Goal: Download file/media

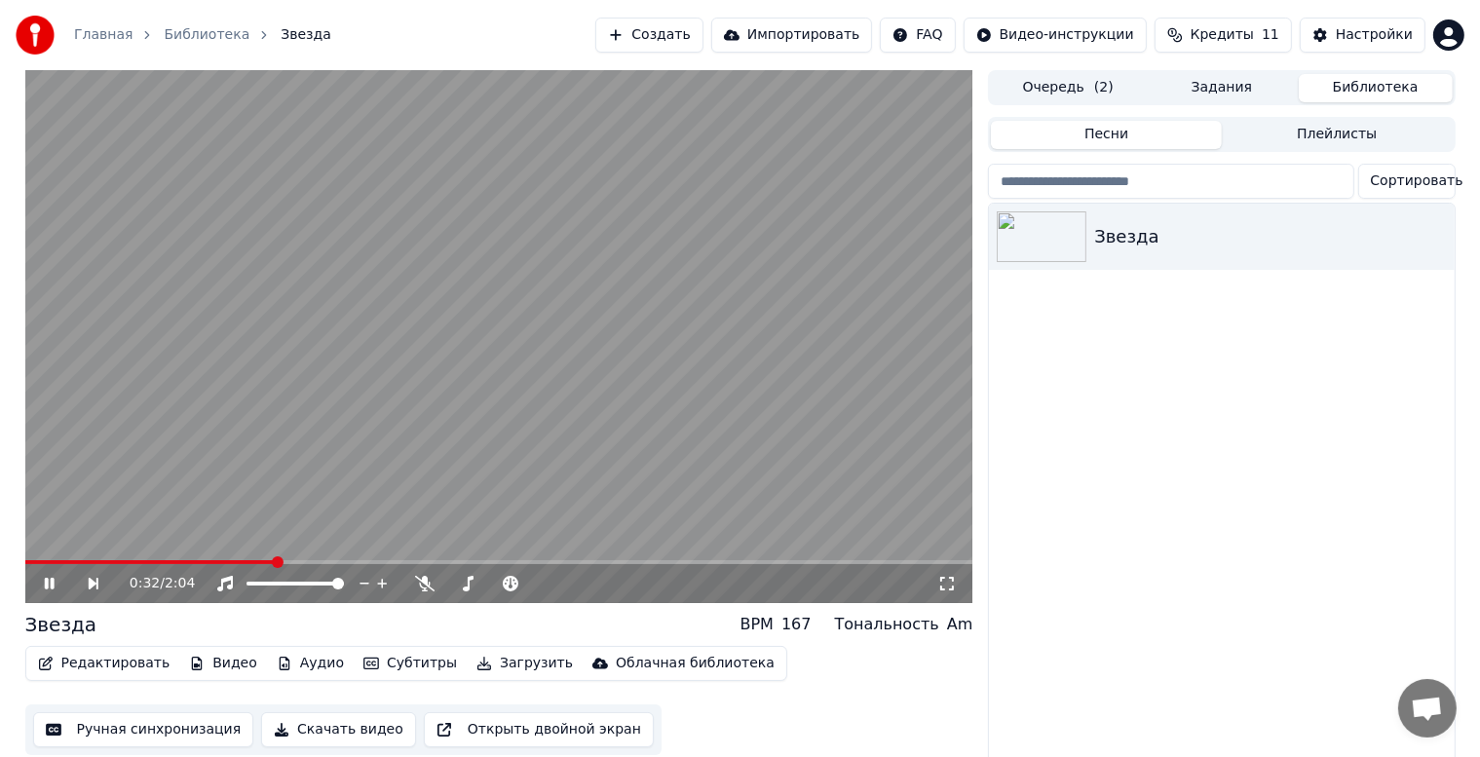
click at [45, 565] on div "0:32 / 2:04" at bounding box center [499, 583] width 948 height 39
click at [45, 562] on span at bounding box center [153, 562] width 256 height 4
click at [50, 591] on icon at bounding box center [63, 584] width 45 height 16
click at [48, 586] on icon at bounding box center [49, 584] width 12 height 14
click at [48, 586] on icon at bounding box center [63, 584] width 45 height 16
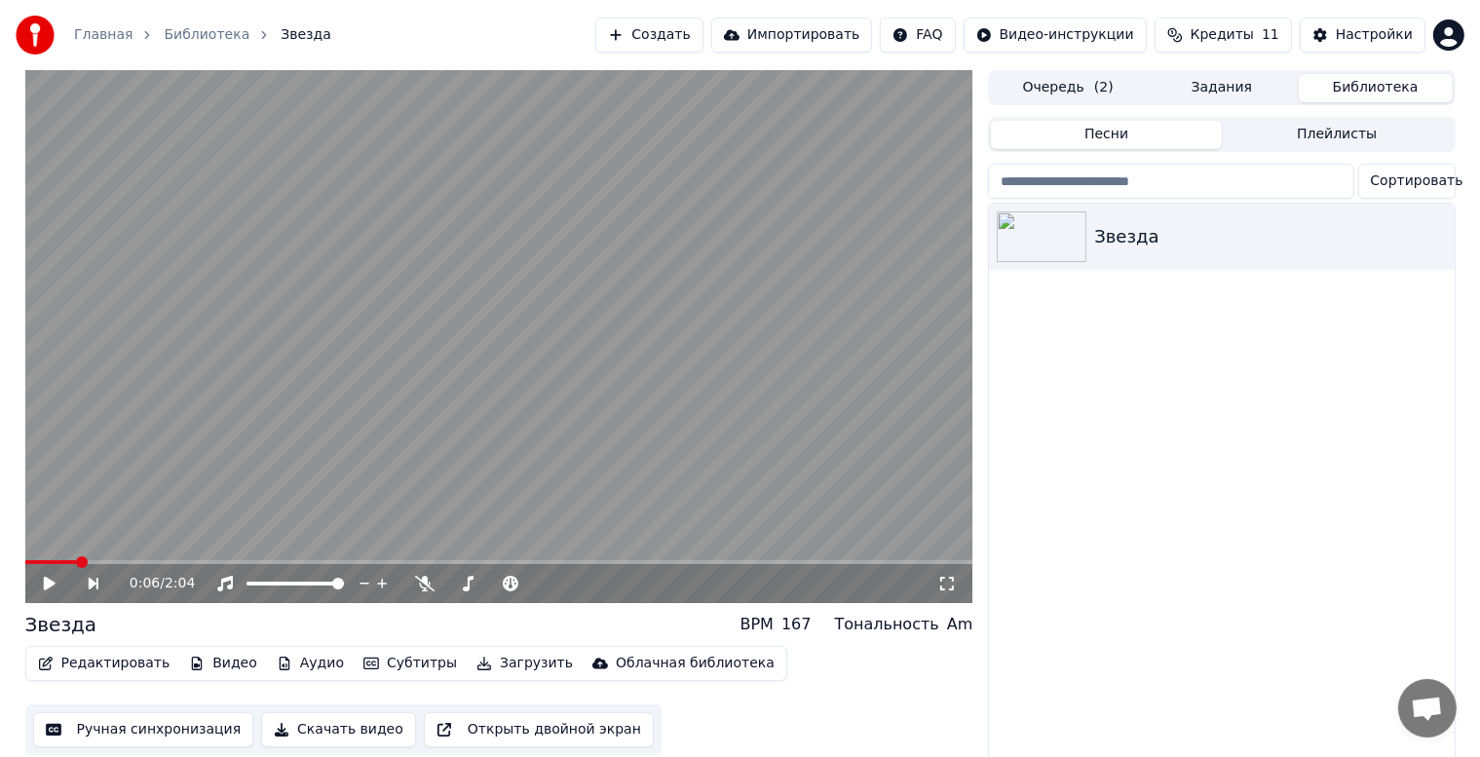
click at [104, 667] on button "Редактировать" at bounding box center [104, 663] width 148 height 27
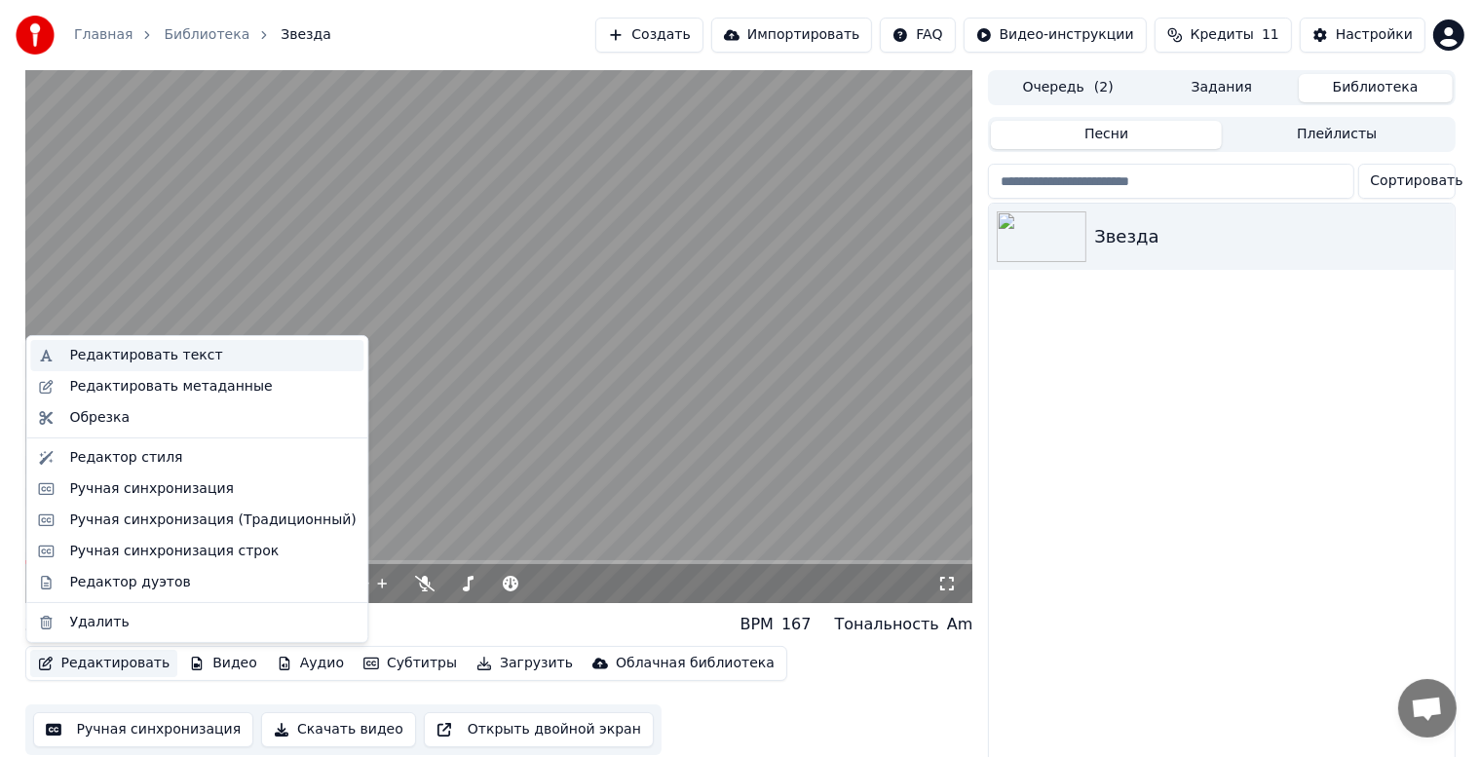
click at [151, 350] on div "Редактировать текст" at bounding box center [145, 355] width 153 height 19
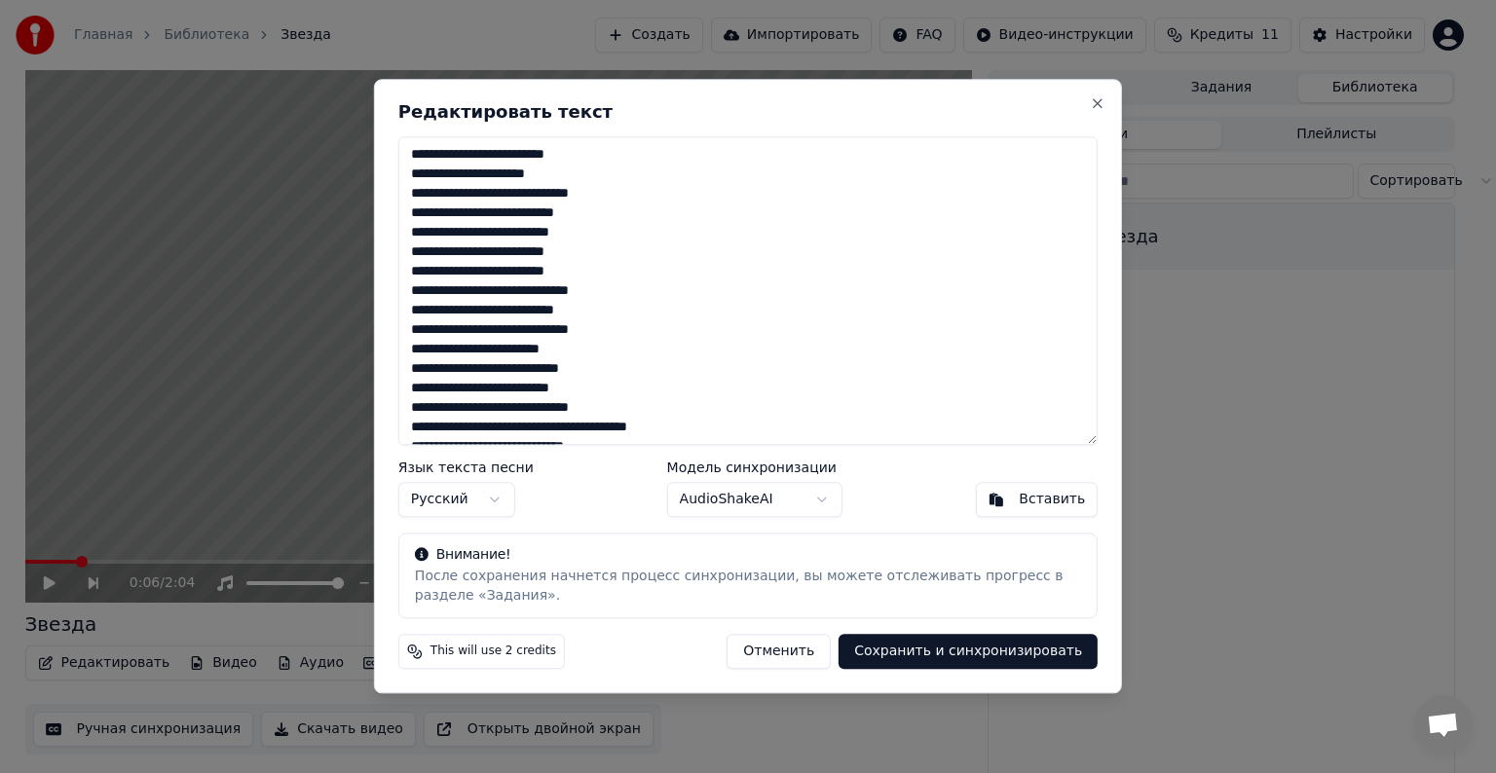
click at [795, 656] on button "Отменить" at bounding box center [779, 652] width 104 height 35
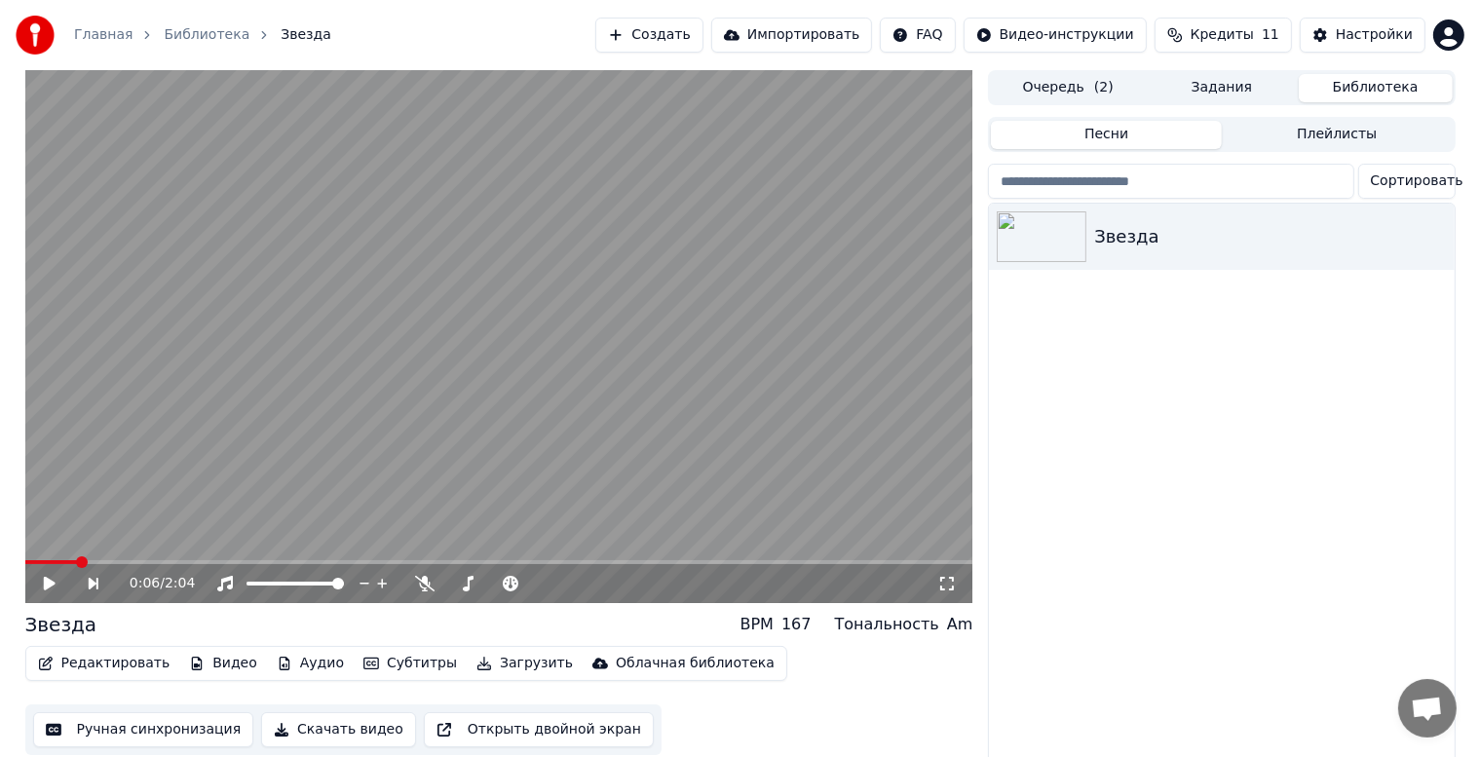
click at [124, 662] on button "Редактировать" at bounding box center [104, 663] width 148 height 27
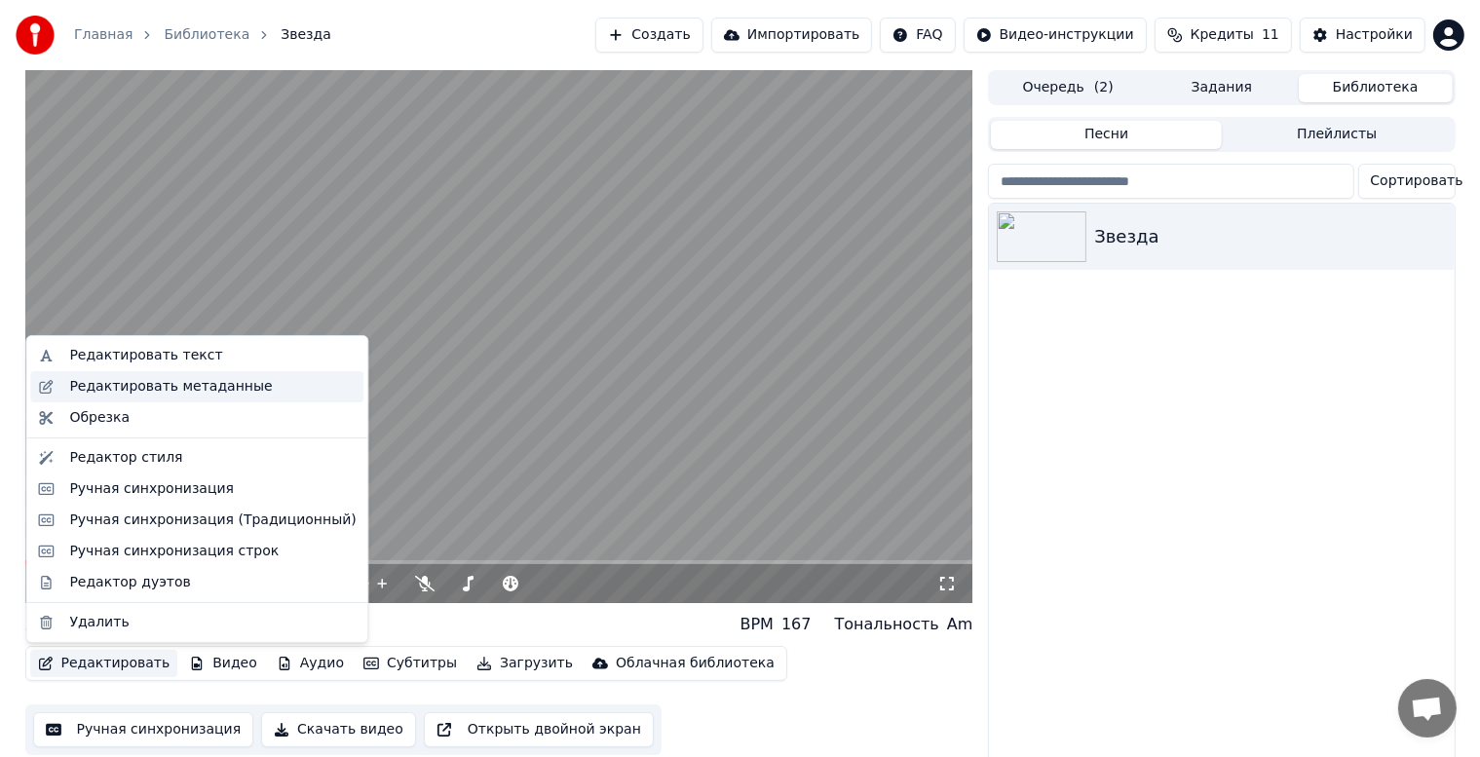
click at [184, 387] on div "Редактировать метаданные" at bounding box center [170, 386] width 203 height 19
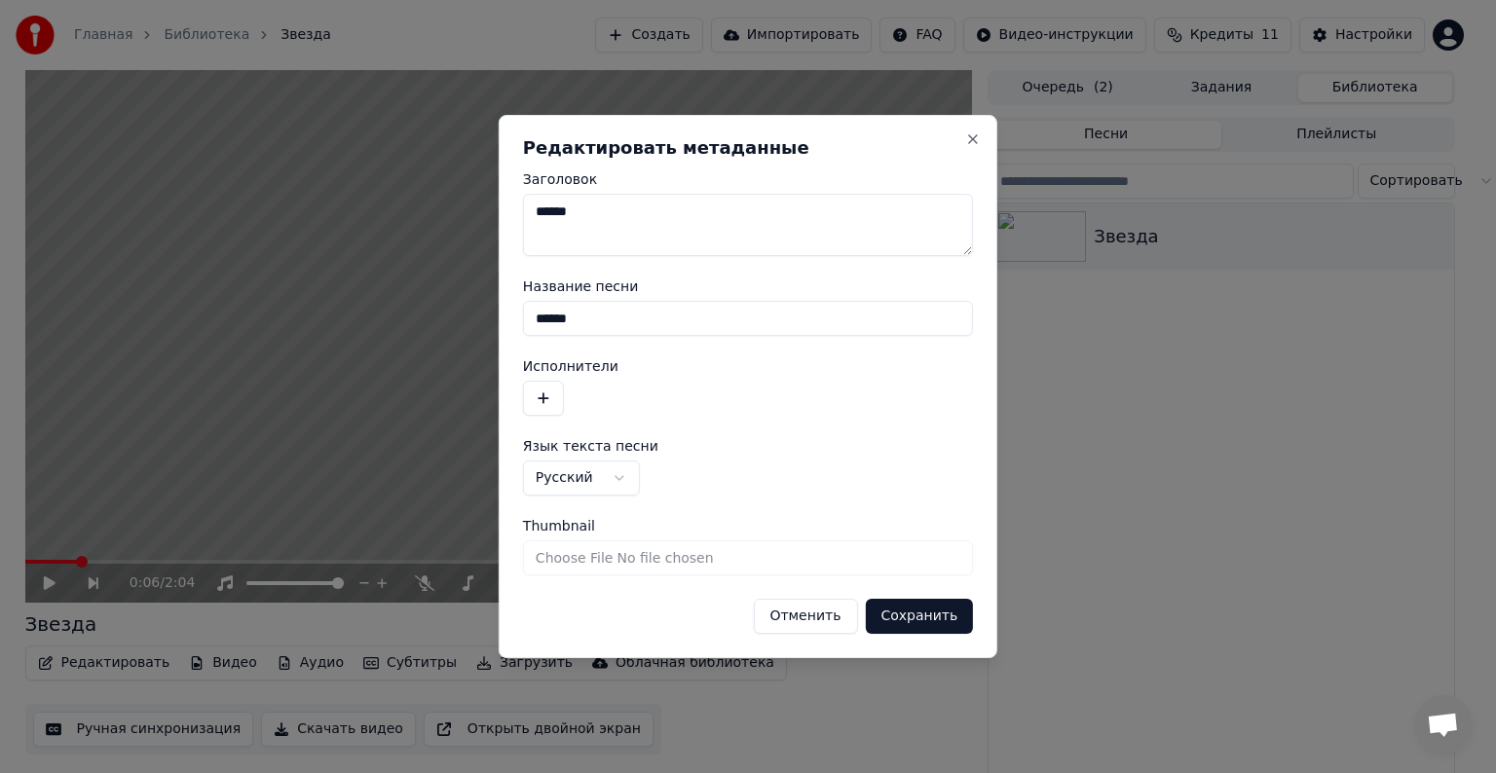
click at [824, 618] on button "Отменить" at bounding box center [805, 616] width 104 height 35
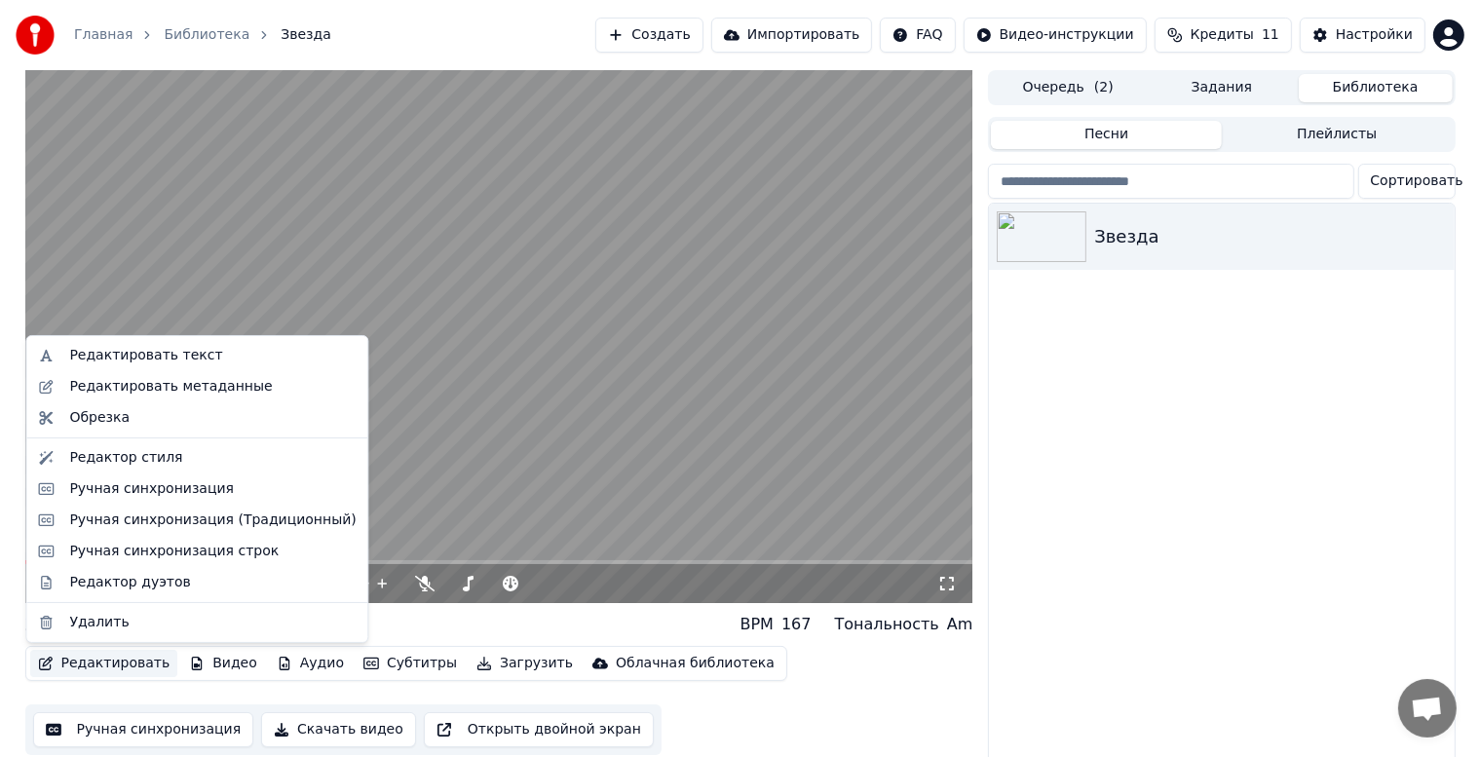
click at [113, 669] on button "Редактировать" at bounding box center [104, 663] width 148 height 27
click at [132, 461] on div "Редактор стиля" at bounding box center [125, 457] width 113 height 19
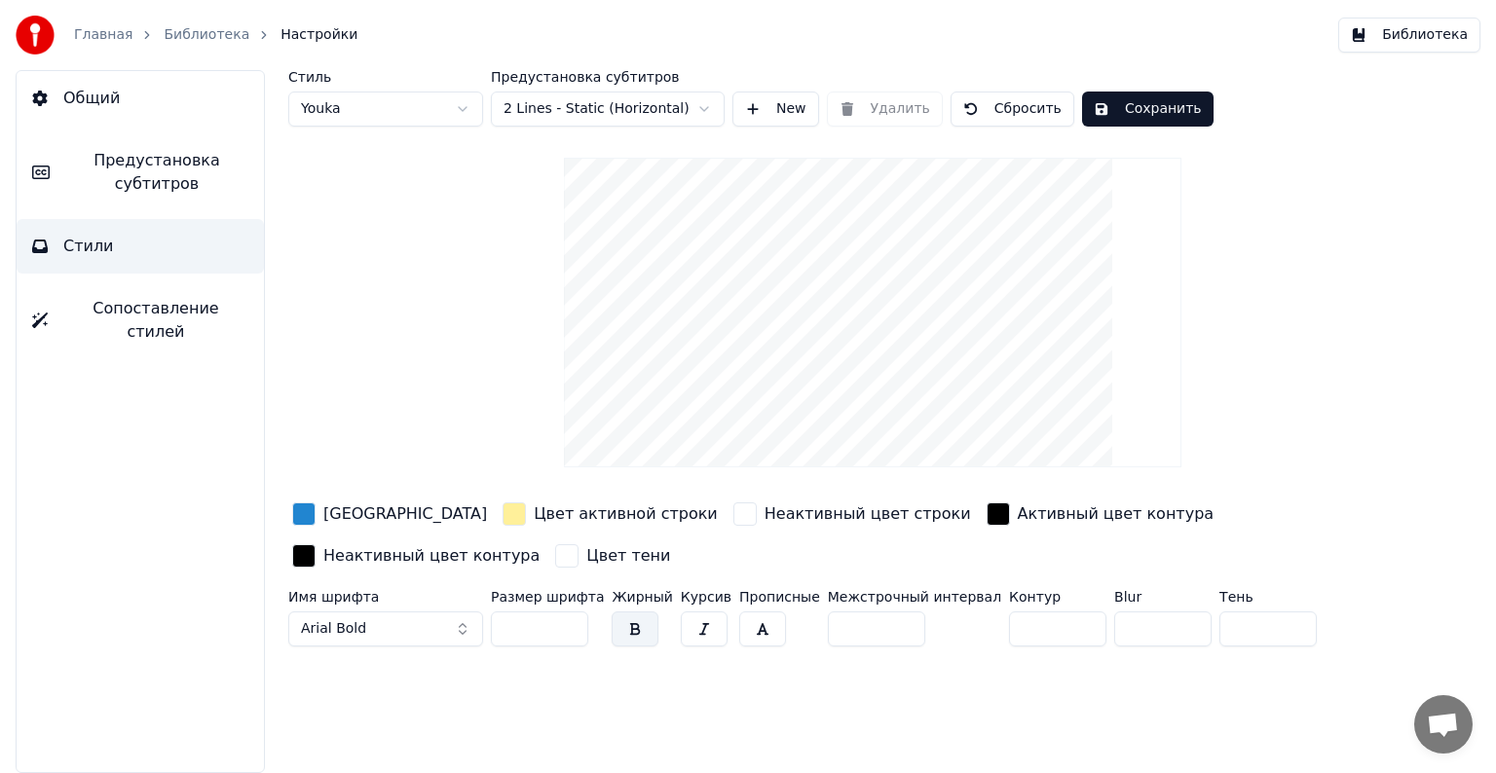
click at [461, 112] on html "Главная Библиотека Настройки Библиотека Общий Предустановка субтитров Стили Соп…" at bounding box center [748, 386] width 1496 height 773
click at [461, 110] on html "Главная Библиотека Настройки Библиотека Общий Предустановка субтитров Стили Соп…" at bounding box center [748, 386] width 1496 height 773
click at [465, 105] on html "Главная Библиотека Настройки Библиотека Общий Предустановка субтитров Стили Соп…" at bounding box center [748, 386] width 1496 height 773
type input "**"
click at [709, 109] on html "Главная Библиотека Настройки Библиотека Общий Предустановка субтитров Стили Соп…" at bounding box center [748, 386] width 1496 height 773
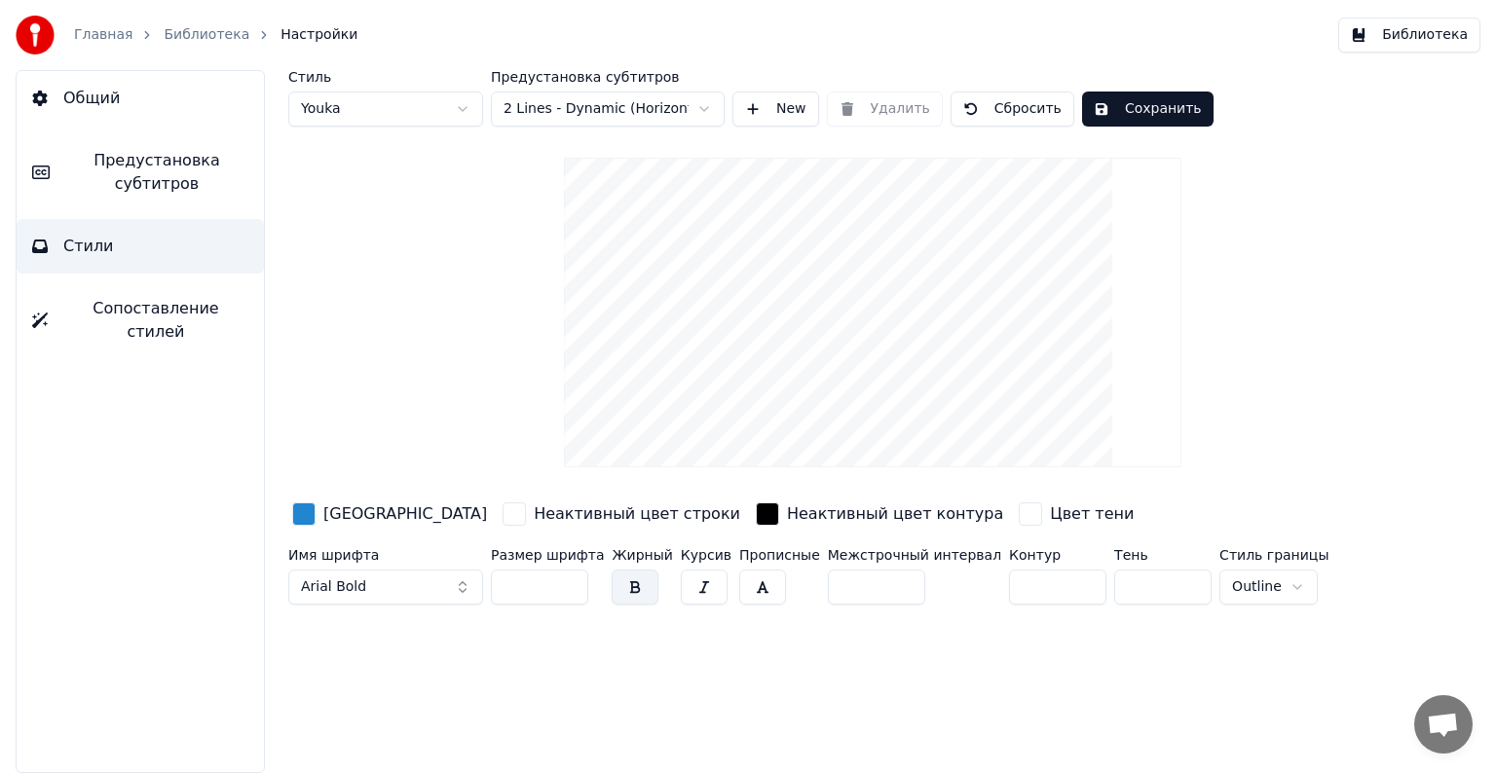
click at [702, 107] on html "Главная Библиотека Настройки Библиотека Общий Предустановка субтитров Стили Соп…" at bounding box center [748, 386] width 1496 height 773
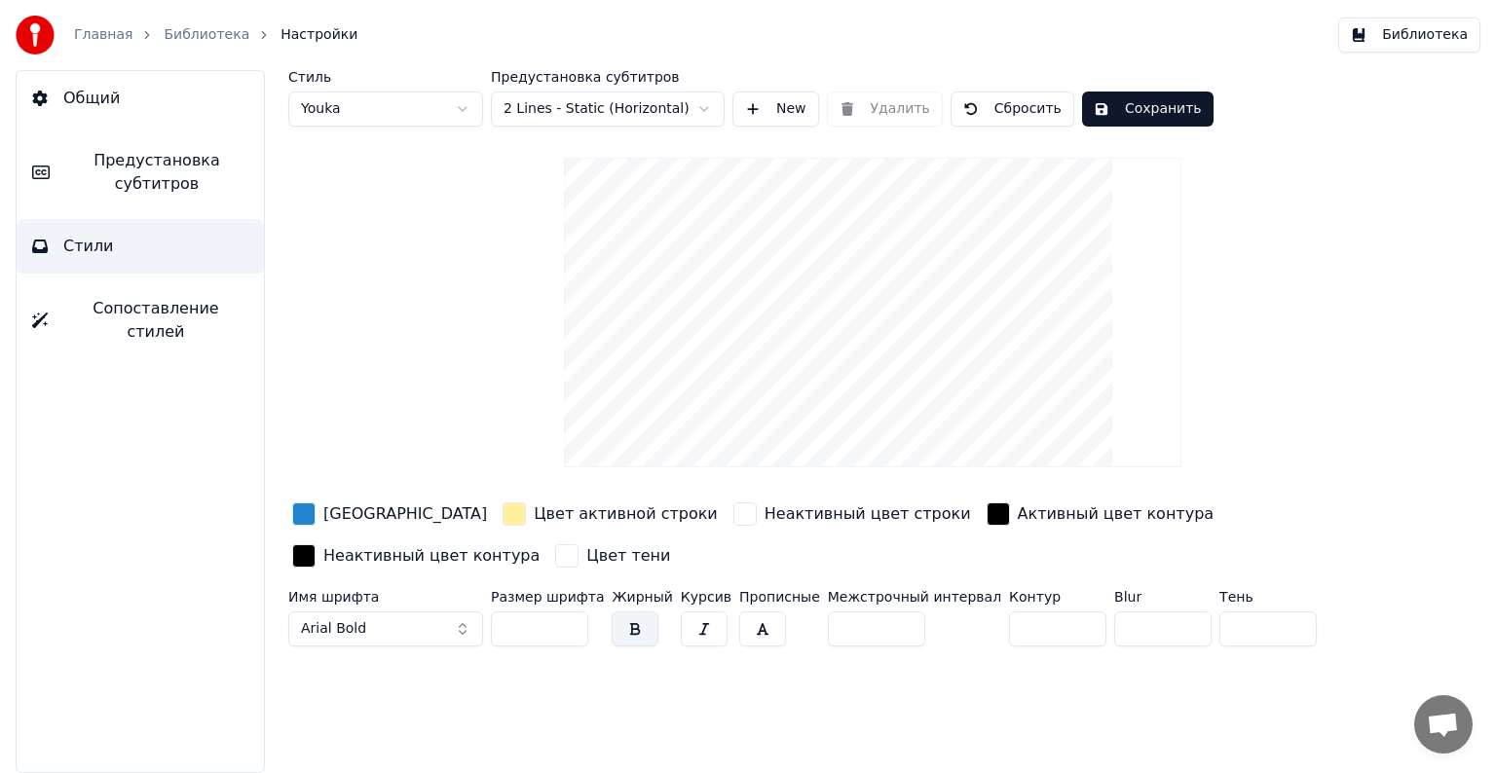
click at [124, 312] on span "Сопоставление стилей" at bounding box center [155, 320] width 185 height 47
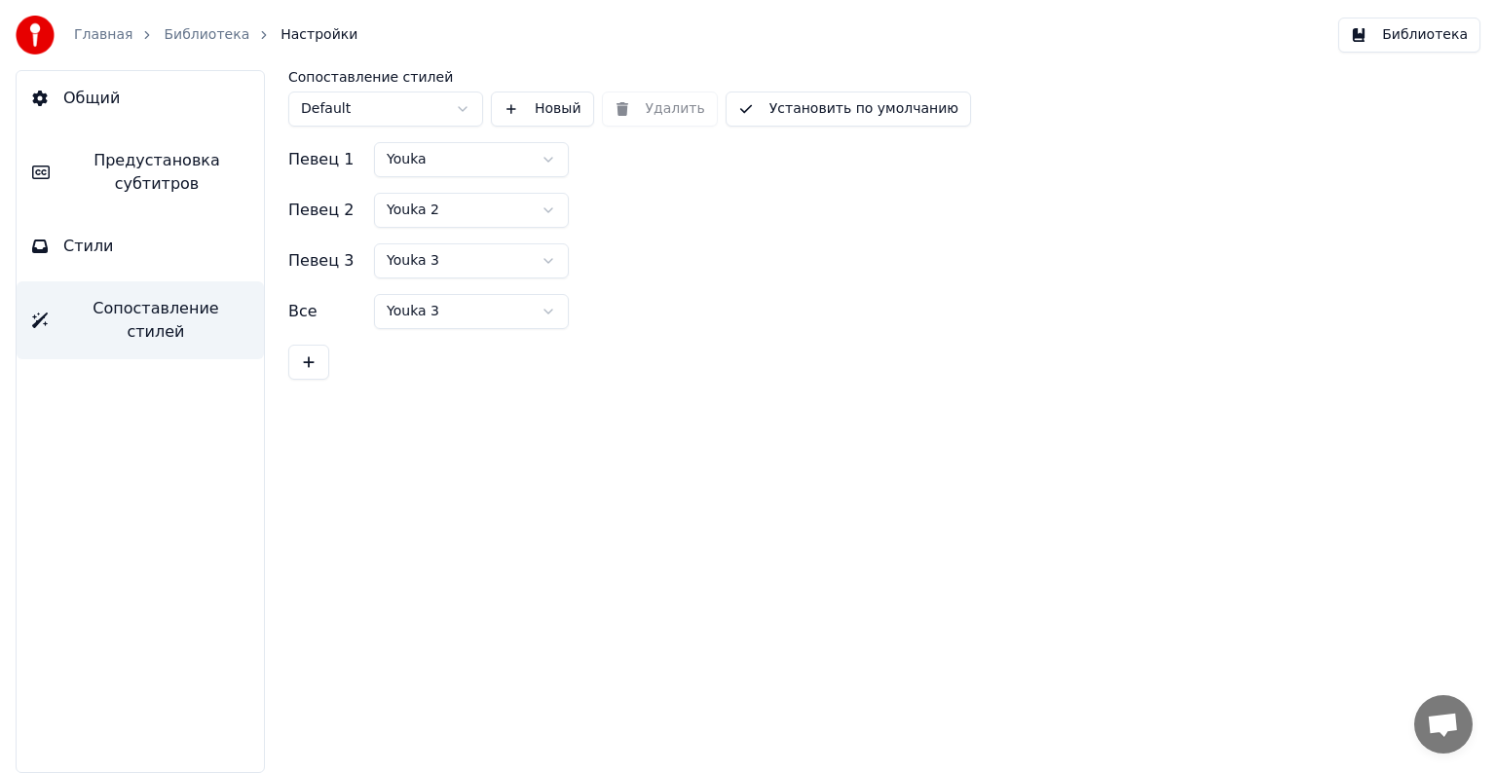
click at [141, 187] on span "Предустановка субтитров" at bounding box center [156, 172] width 183 height 47
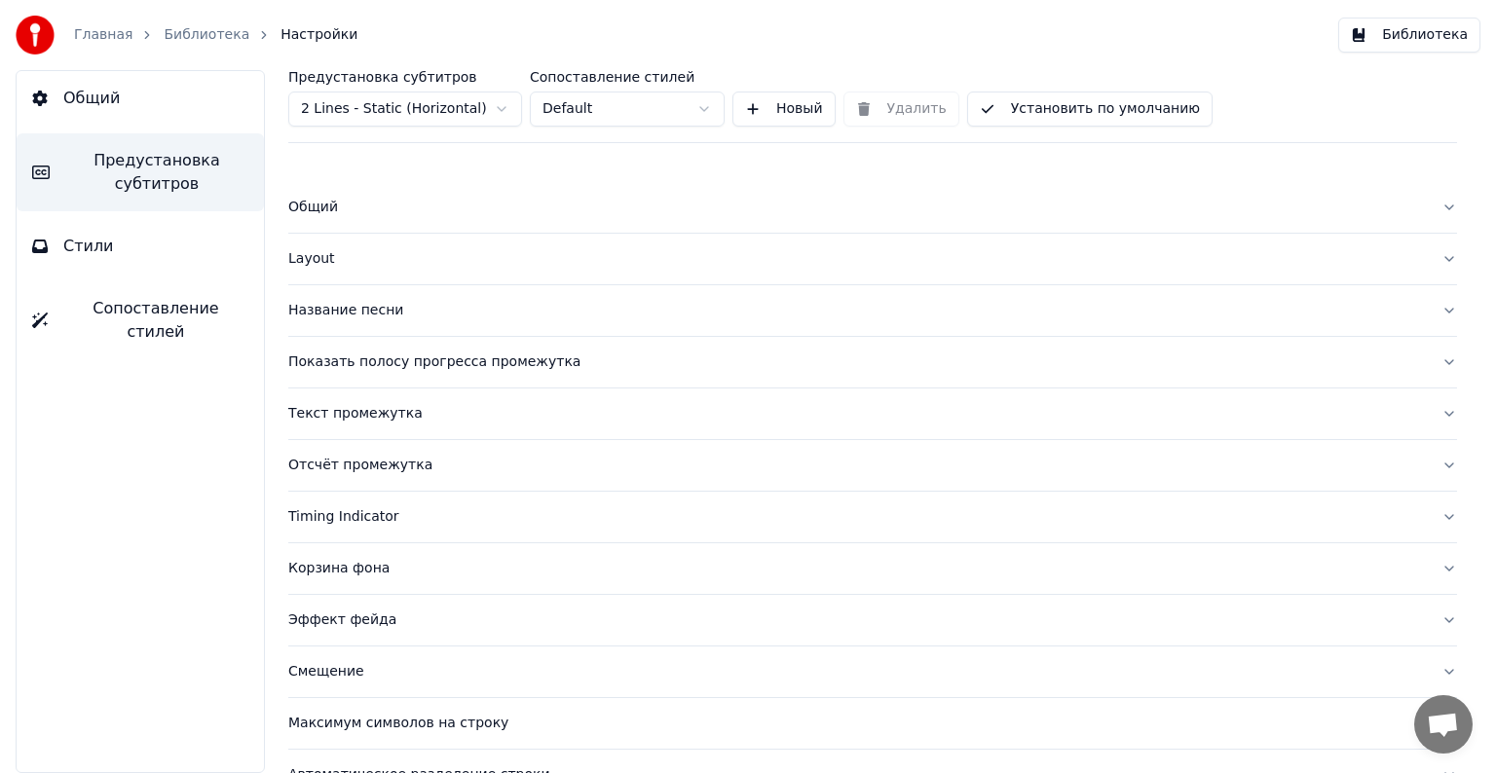
click at [1427, 207] on button "Общий" at bounding box center [872, 207] width 1169 height 51
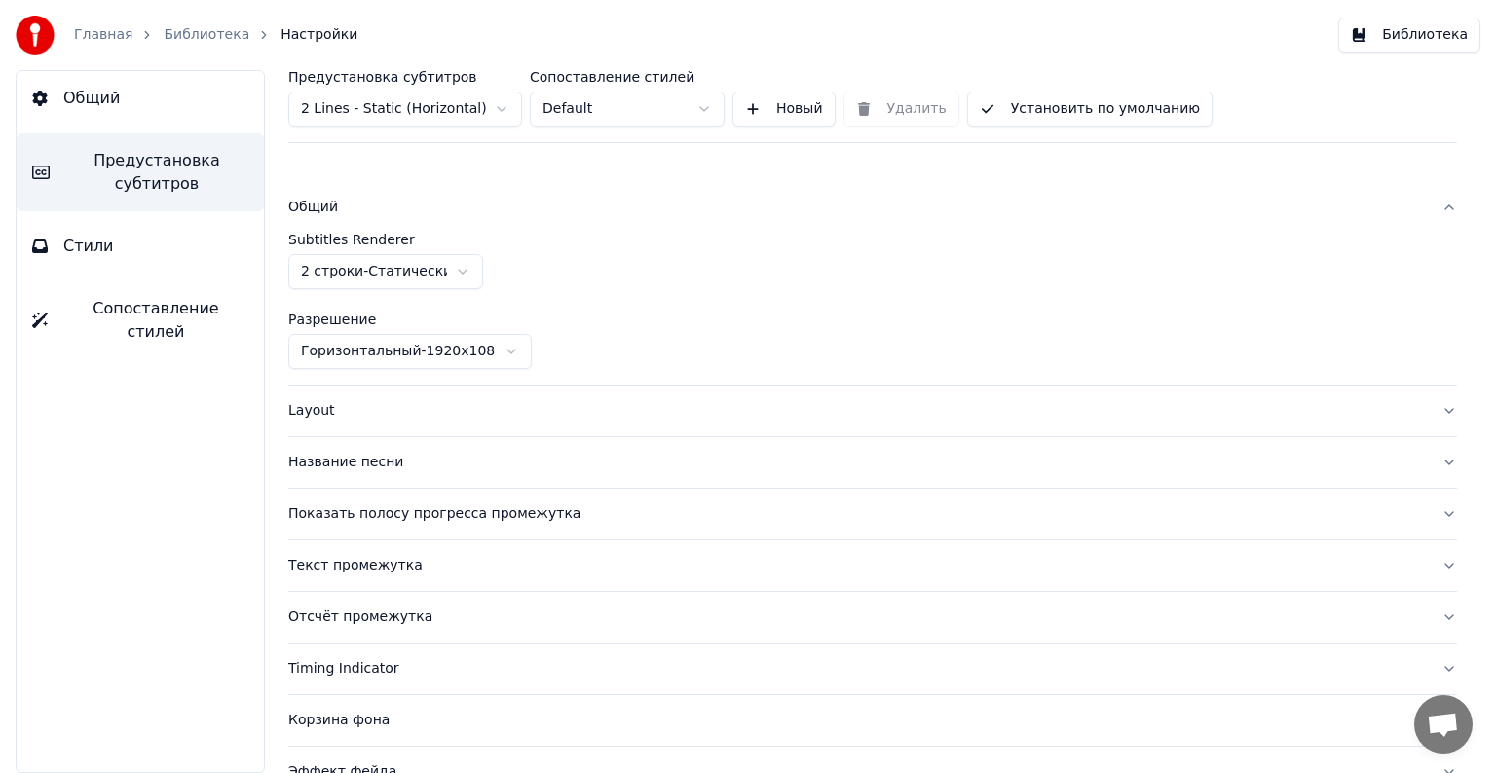
click at [788, 113] on button "Новый" at bounding box center [783, 109] width 103 height 35
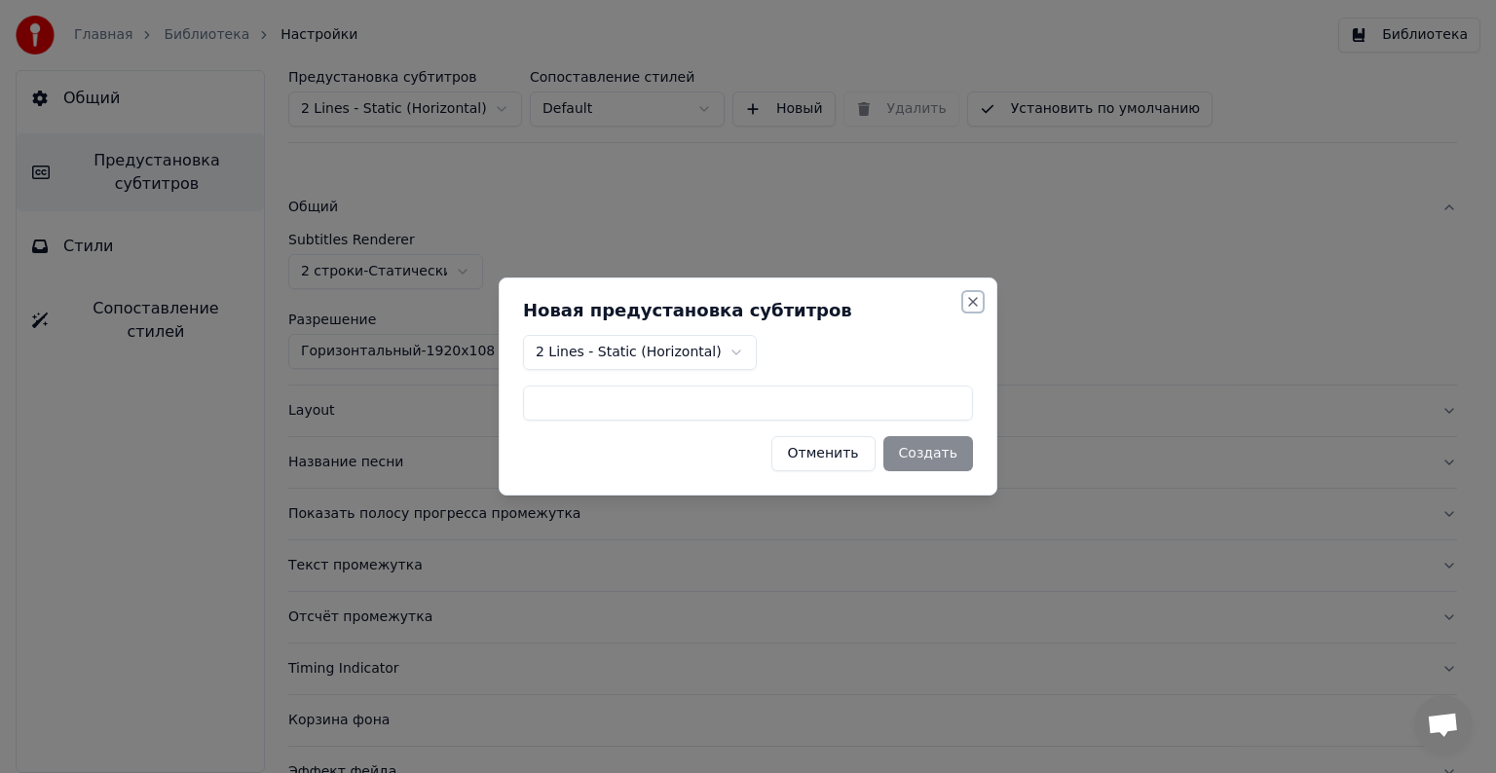
click at [974, 301] on button "Close" at bounding box center [973, 302] width 16 height 16
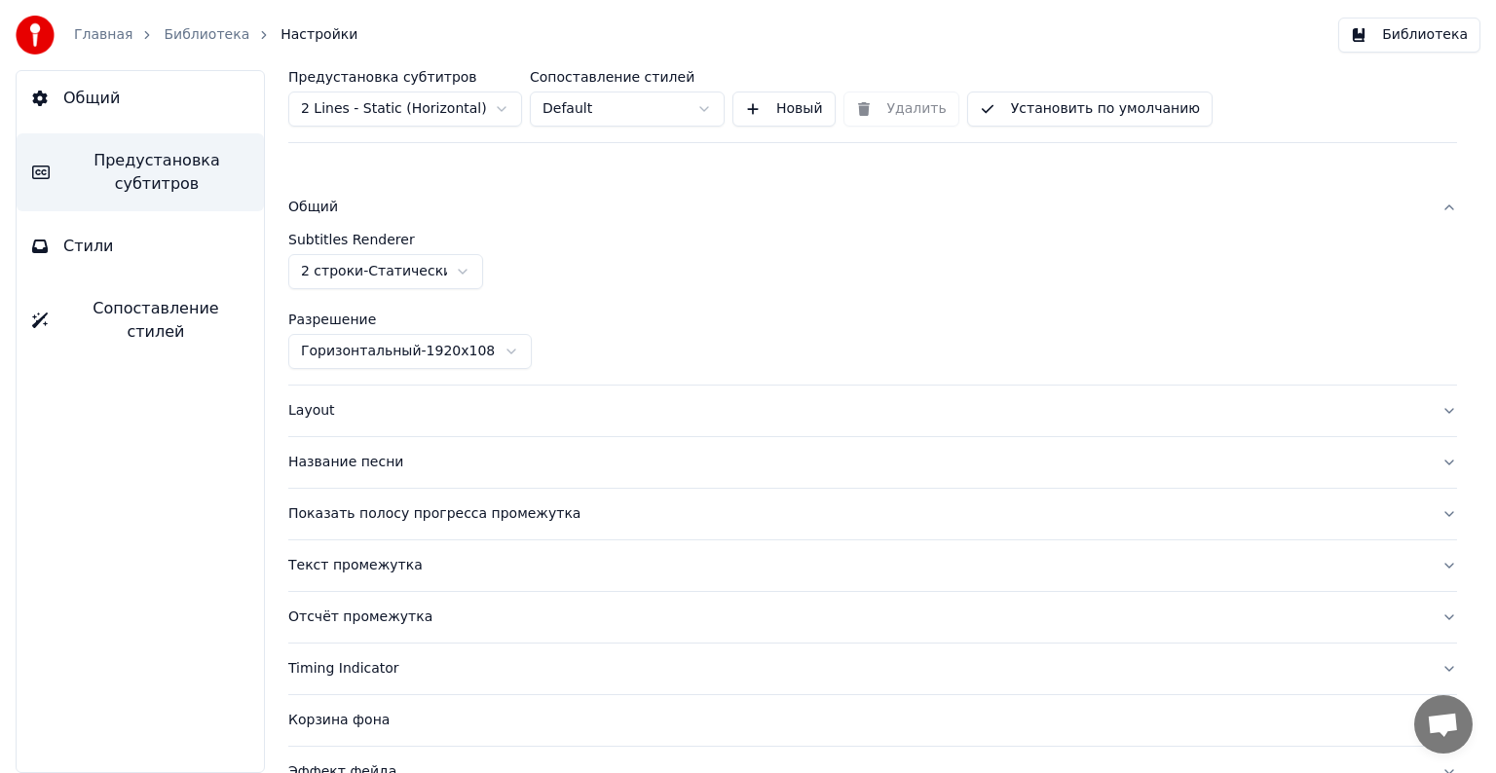
click at [196, 37] on link "Библиотека" at bounding box center [207, 34] width 86 height 19
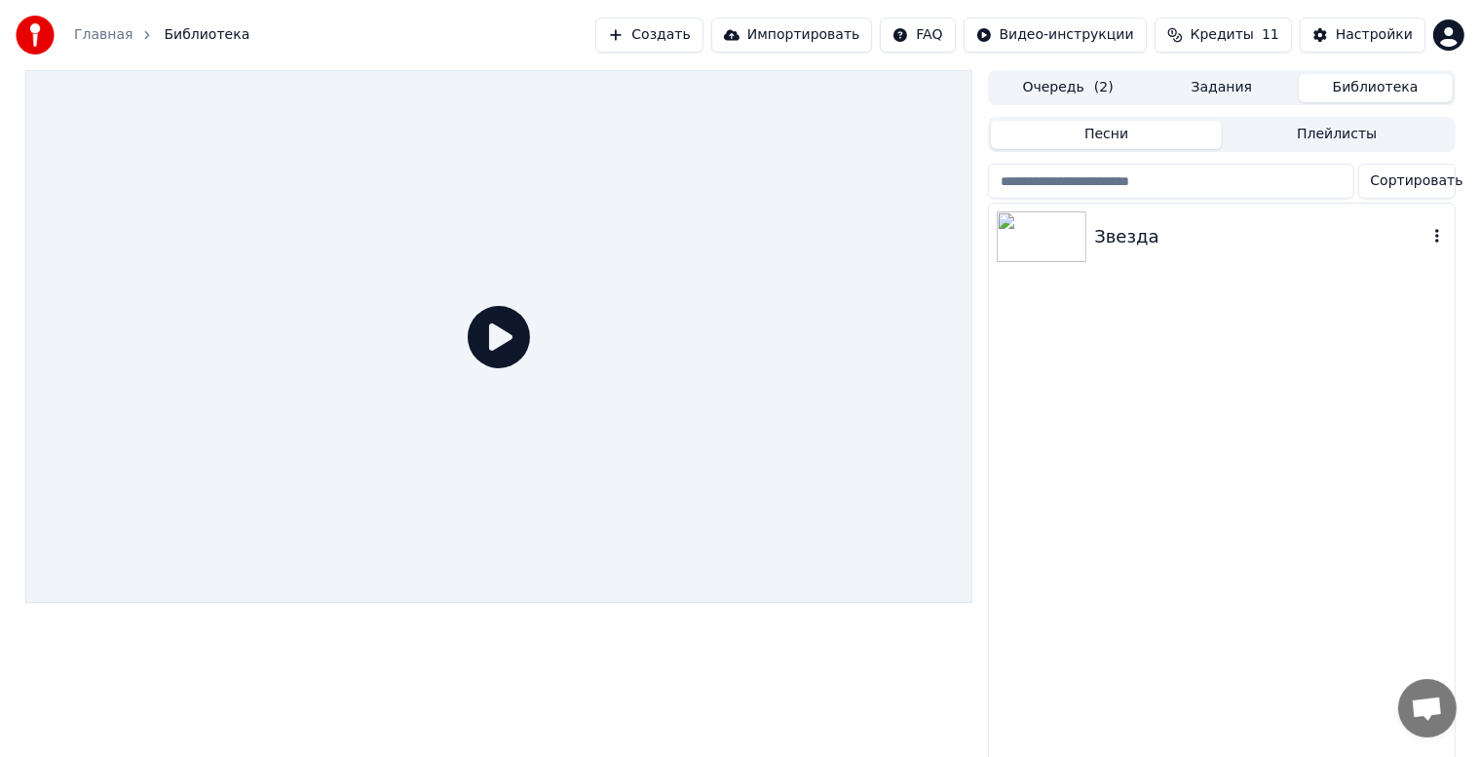
click at [1040, 254] on img at bounding box center [1041, 236] width 90 height 51
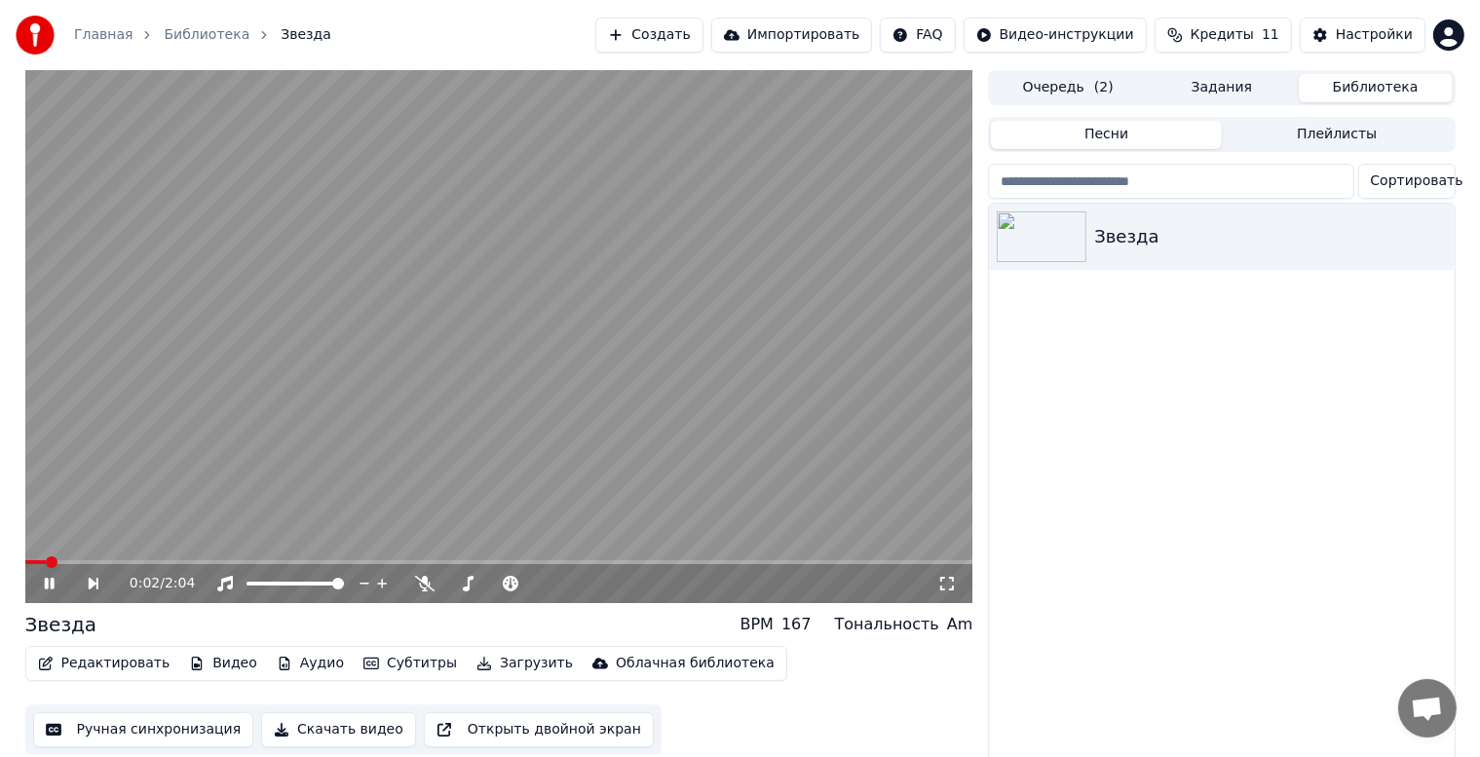
click at [53, 584] on icon at bounding box center [49, 584] width 10 height 12
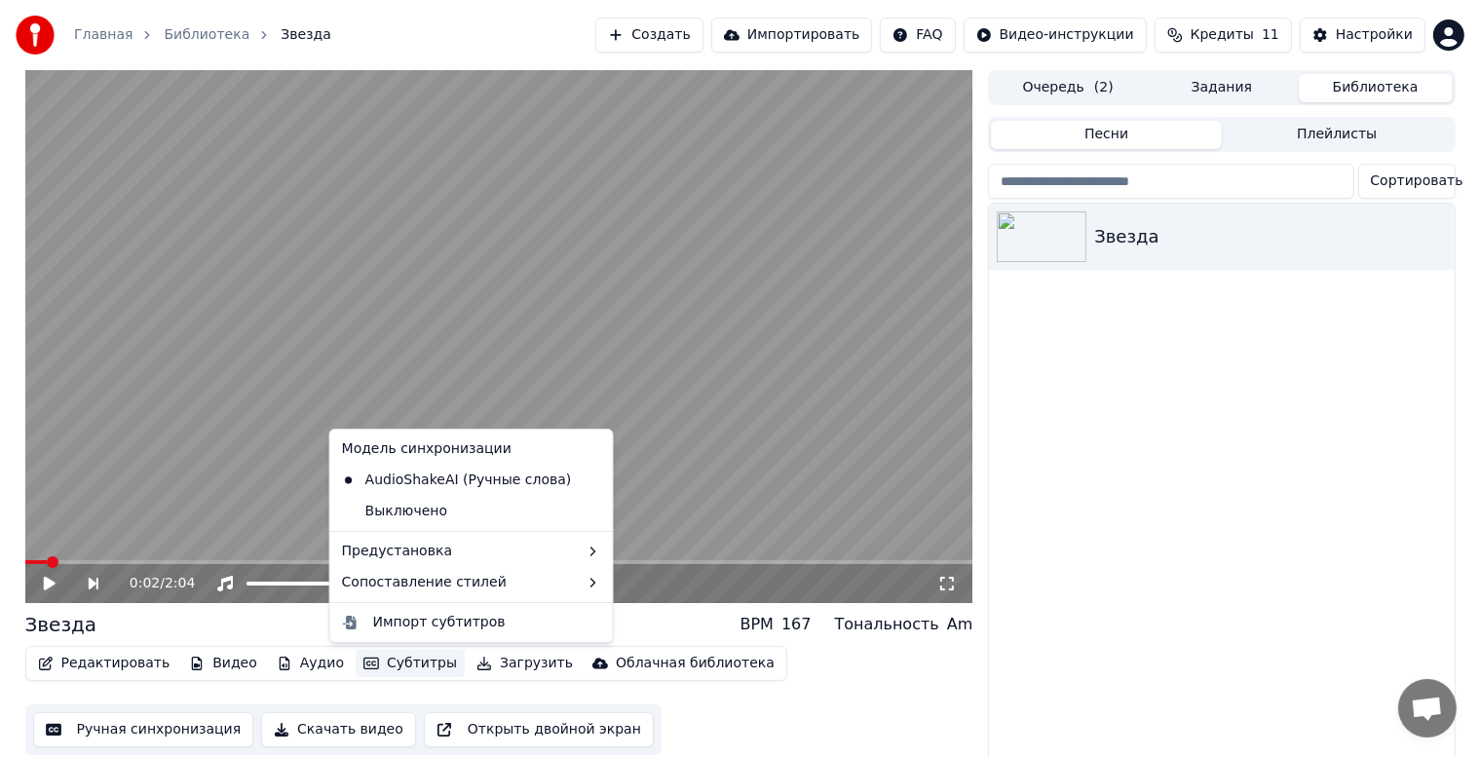
click at [375, 666] on button "Субтитры" at bounding box center [410, 663] width 109 height 27
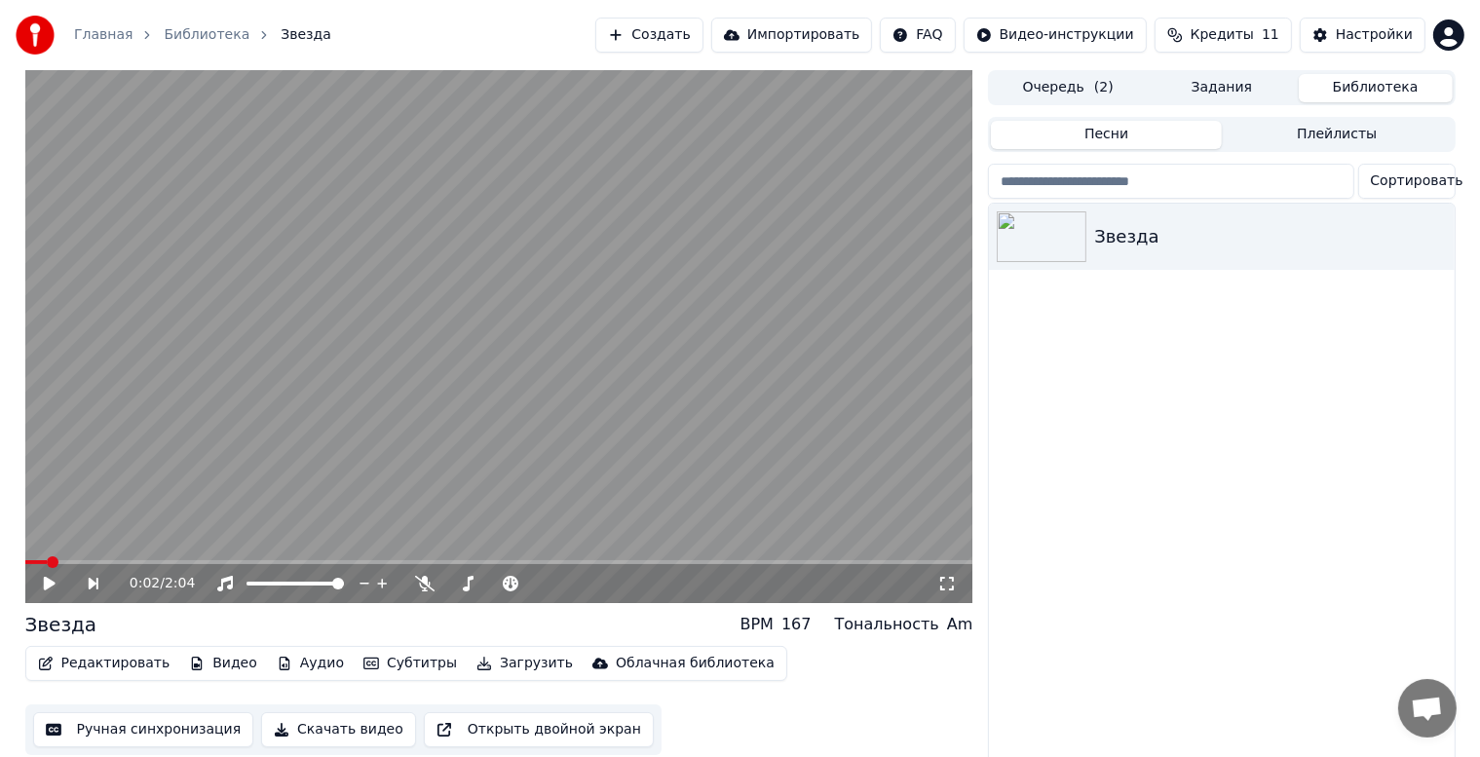
click at [811, 629] on div "167" at bounding box center [796, 624] width 30 height 23
click at [421, 581] on icon at bounding box center [424, 584] width 19 height 16
click at [299, 583] on span at bounding box center [294, 583] width 97 height 4
click at [45, 583] on icon at bounding box center [49, 584] width 12 height 14
click at [49, 588] on icon at bounding box center [63, 584] width 45 height 16
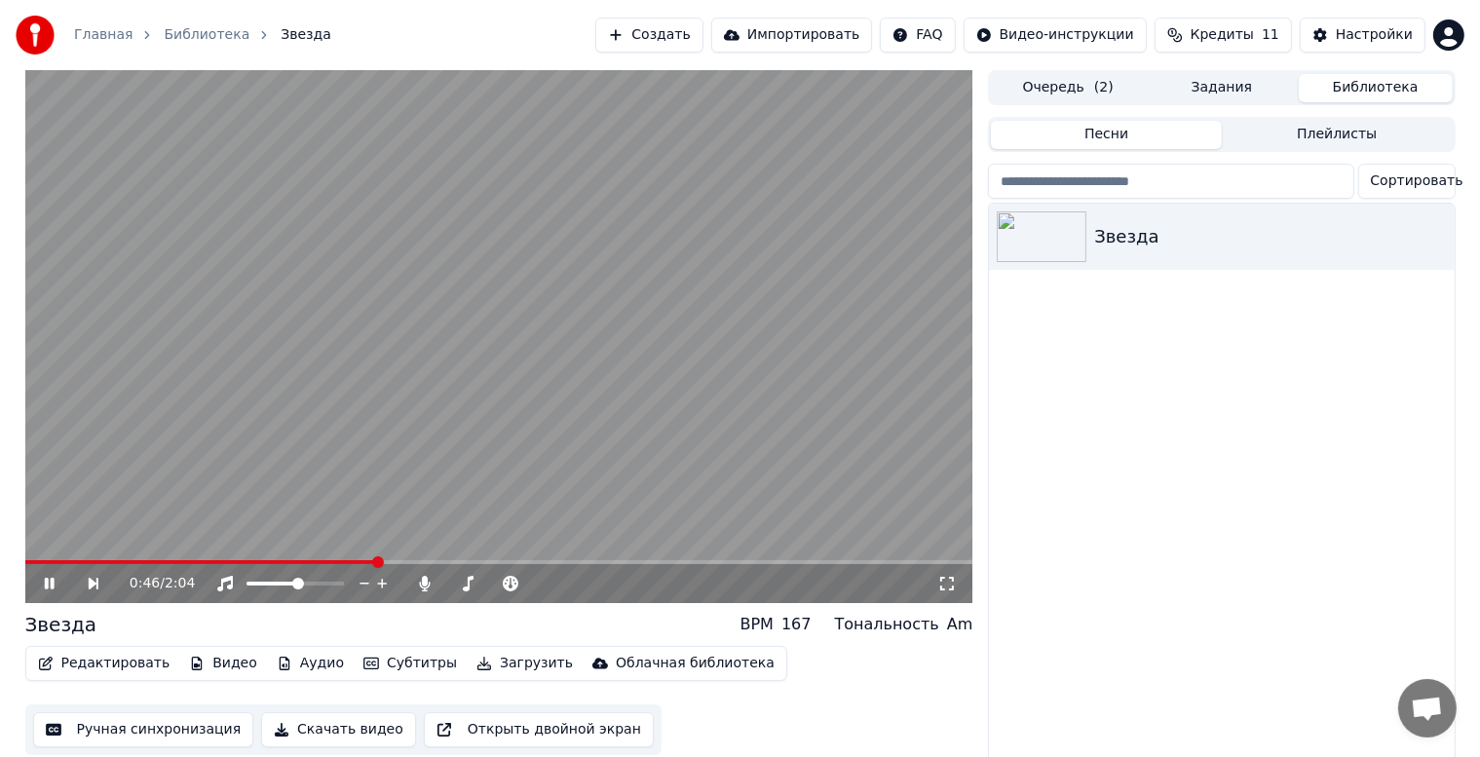
click at [51, 583] on icon at bounding box center [49, 584] width 10 height 12
click at [48, 583] on icon at bounding box center [63, 584] width 45 height 16
click at [47, 581] on icon at bounding box center [49, 584] width 10 height 12
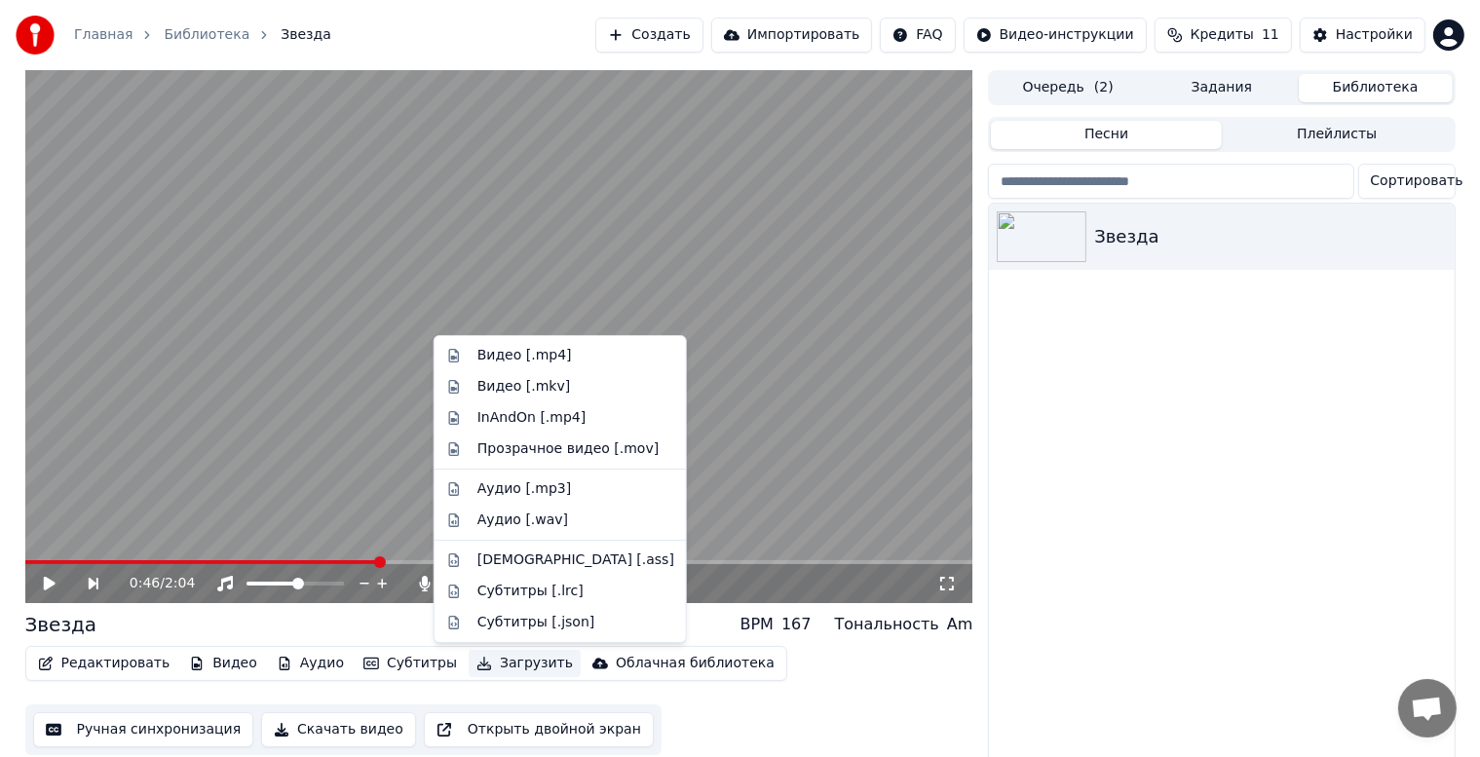
click at [475, 663] on button "Загрузить" at bounding box center [525, 663] width 112 height 27
click at [505, 353] on div "Видео [.mp4]" at bounding box center [524, 355] width 94 height 19
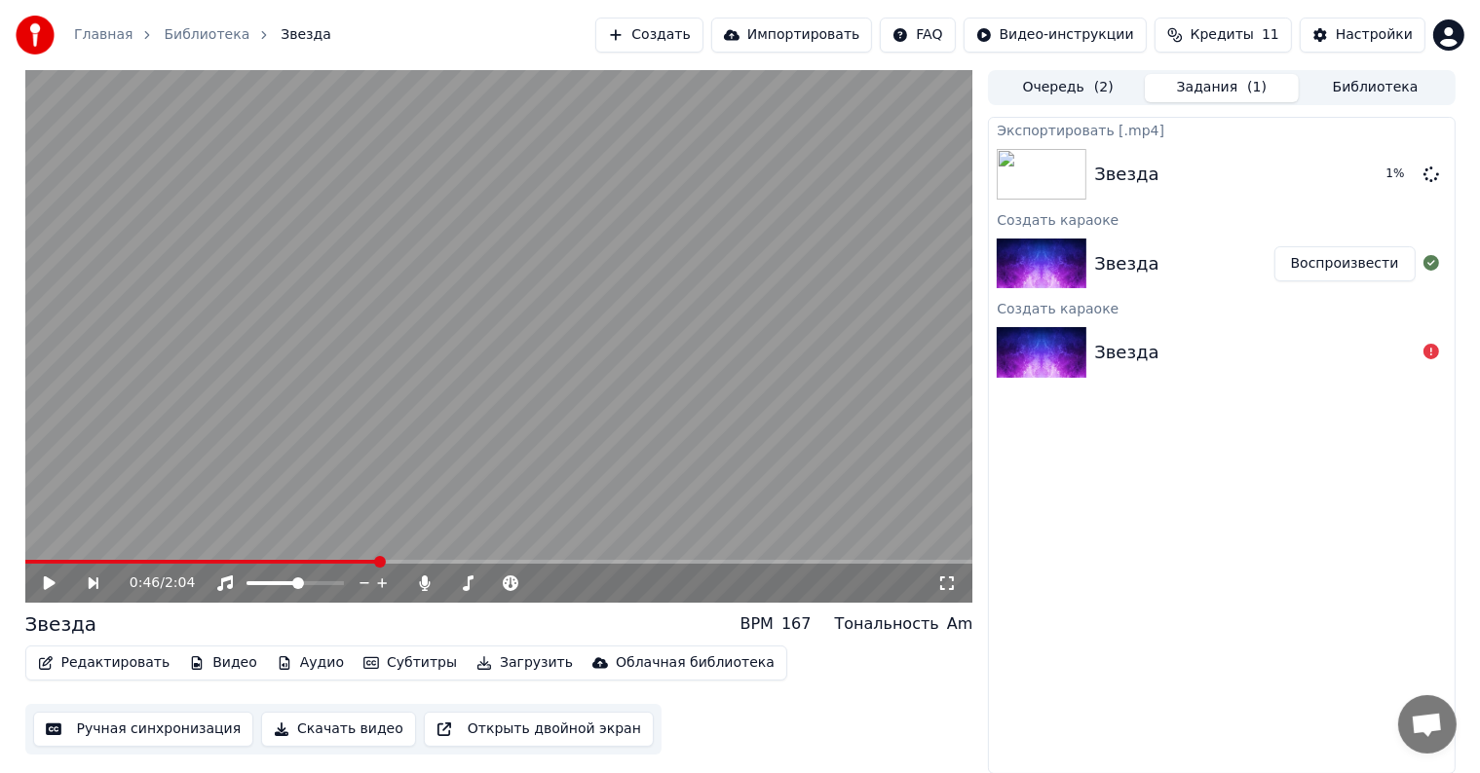
click at [316, 732] on button "Скачать видео" at bounding box center [338, 729] width 155 height 35
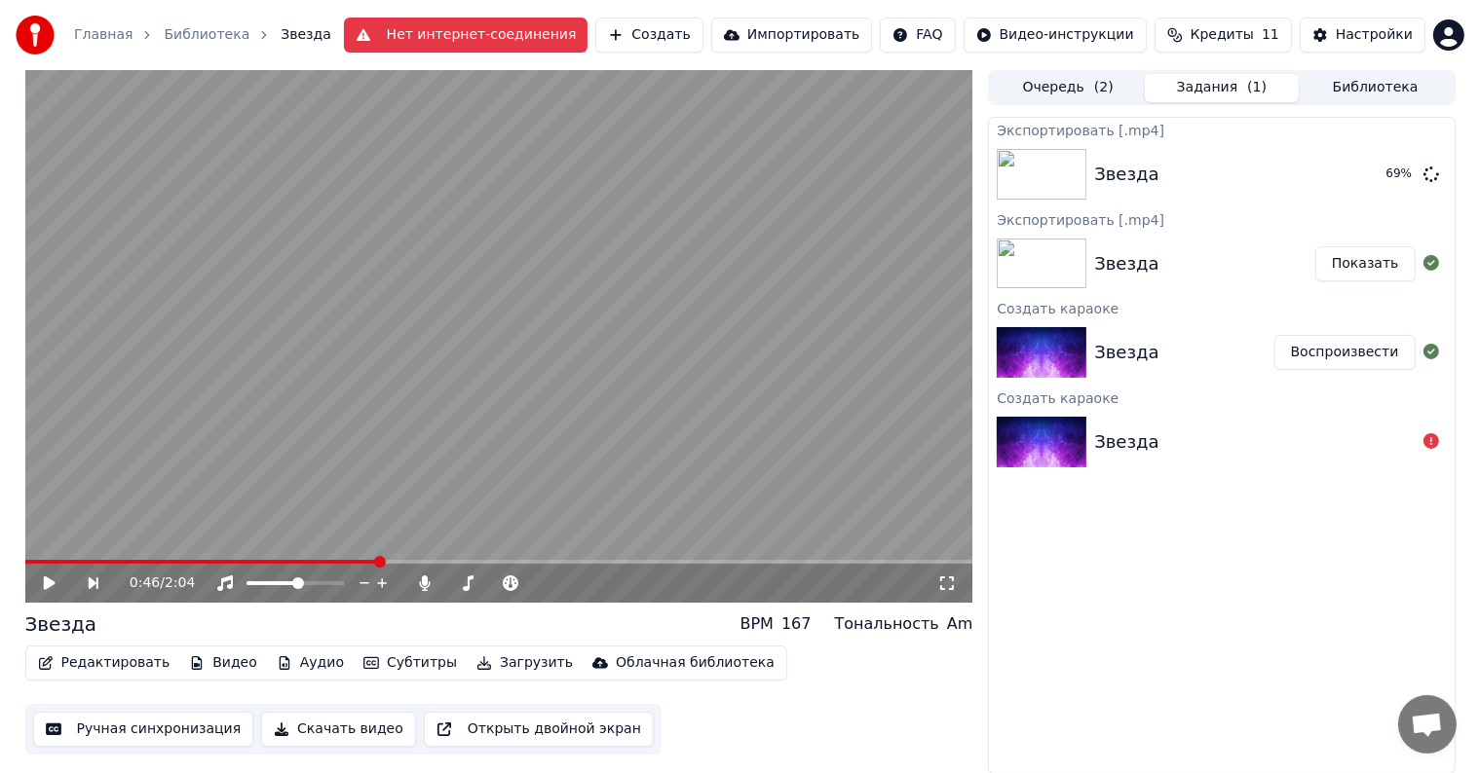
click at [1359, 266] on button "Показать" at bounding box center [1365, 263] width 100 height 35
click at [1375, 260] on button "Показать" at bounding box center [1365, 263] width 100 height 35
click at [1044, 265] on img at bounding box center [1041, 264] width 90 height 51
click at [1048, 261] on img at bounding box center [1041, 264] width 90 height 51
click at [1357, 174] on button "Показать" at bounding box center [1365, 174] width 100 height 35
